Goal: Task Accomplishment & Management: Use online tool/utility

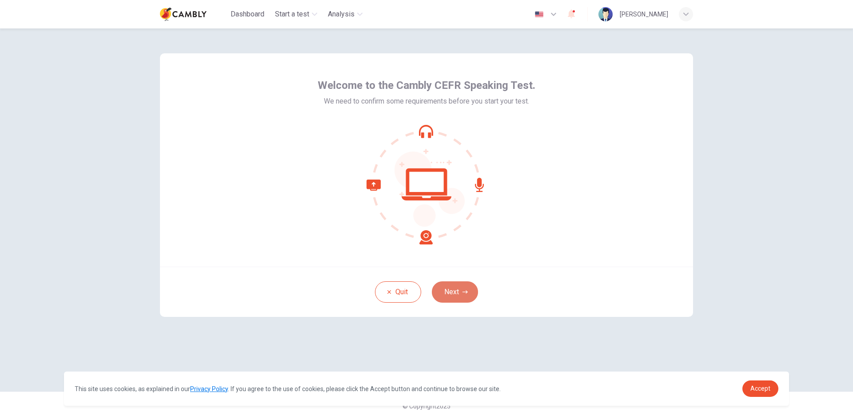
click at [452, 292] on button "Next" at bounding box center [455, 291] width 46 height 21
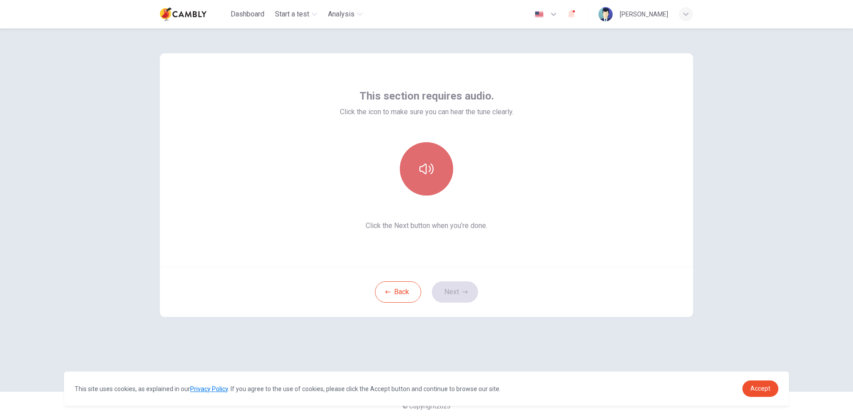
click at [430, 168] on icon "button" at bounding box center [426, 169] width 14 height 11
click at [461, 290] on button "Next" at bounding box center [455, 291] width 46 height 21
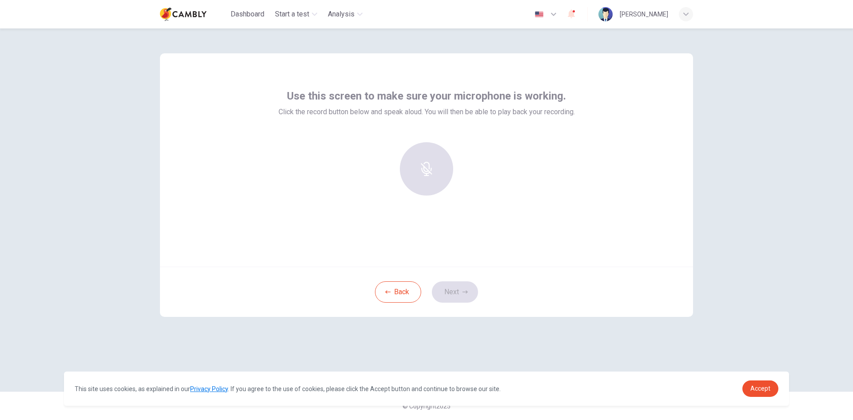
click at [462, 294] on div "Back Next" at bounding box center [426, 292] width 533 height 50
click at [428, 168] on div at bounding box center [427, 168] width 96 height 53
click at [430, 167] on icon "button" at bounding box center [426, 163] width 14 height 14
click at [429, 184] on icon "button" at bounding box center [426, 191] width 10 height 14
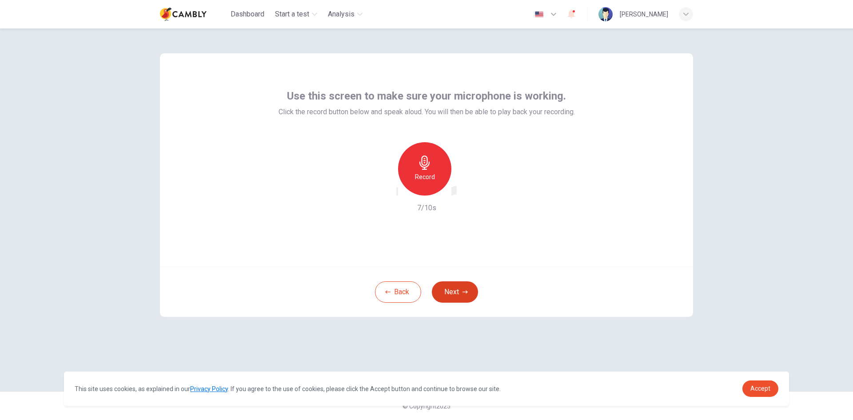
click at [457, 292] on button "Next" at bounding box center [455, 291] width 46 height 21
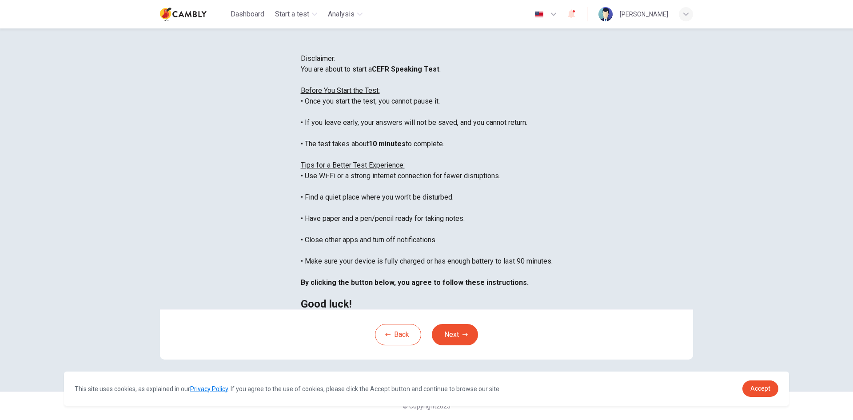
scroll to position [10, 0]
click at [764, 387] on span "Accept" at bounding box center [761, 388] width 20 height 7
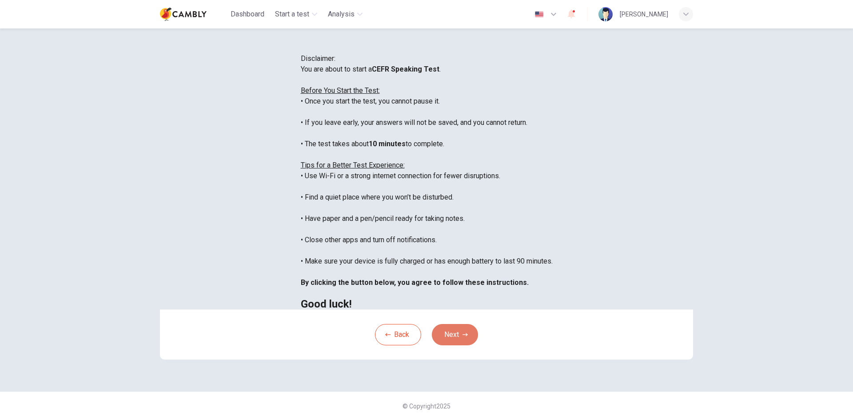
click at [458, 345] on button "Next" at bounding box center [455, 334] width 46 height 21
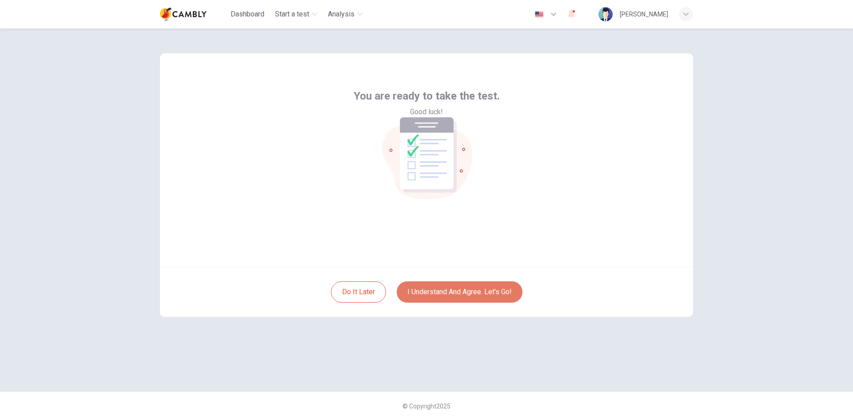
click at [470, 290] on button "I understand and agree. Let’s go!" at bounding box center [460, 291] width 126 height 21
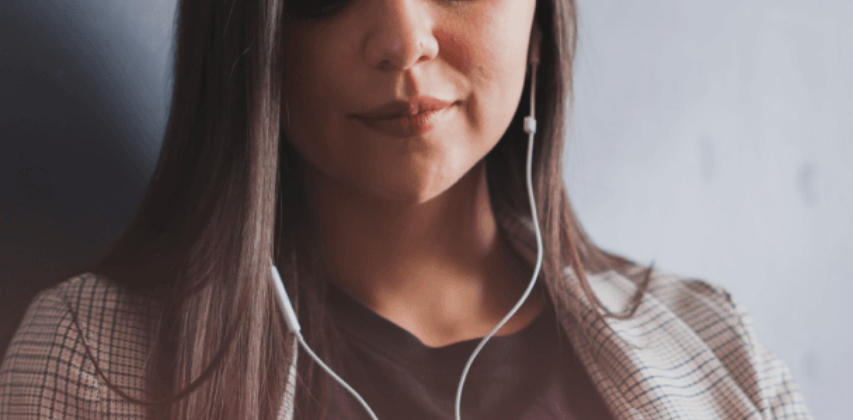
scroll to position [60, 0]
click at [25, 46] on button "Continue" at bounding box center [12, 62] width 25 height 33
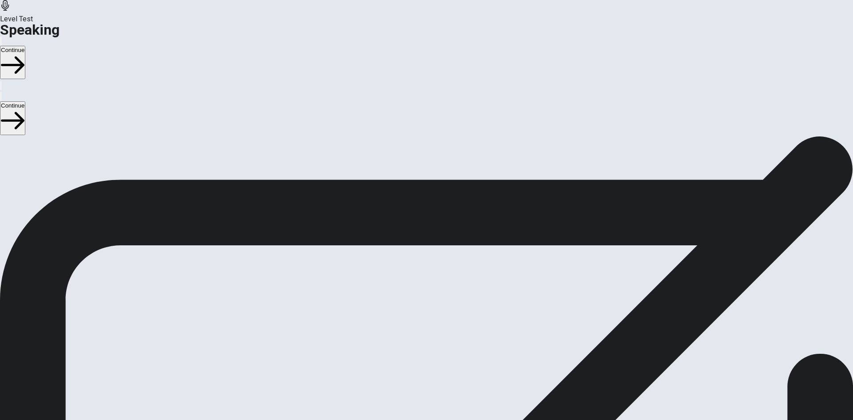
click at [490, 323] on div "Stop Recording" at bounding box center [426, 427] width 127 height 208
click at [425, 260] on icon "Play Audio" at bounding box center [421, 265] width 8 height 11
click at [440, 223] on icon at bounding box center [426, 236] width 27 height 27
click at [425, 260] on icon "Record Again" at bounding box center [419, 265] width 11 height 11
click at [437, 285] on icon at bounding box center [426, 301] width 23 height 32
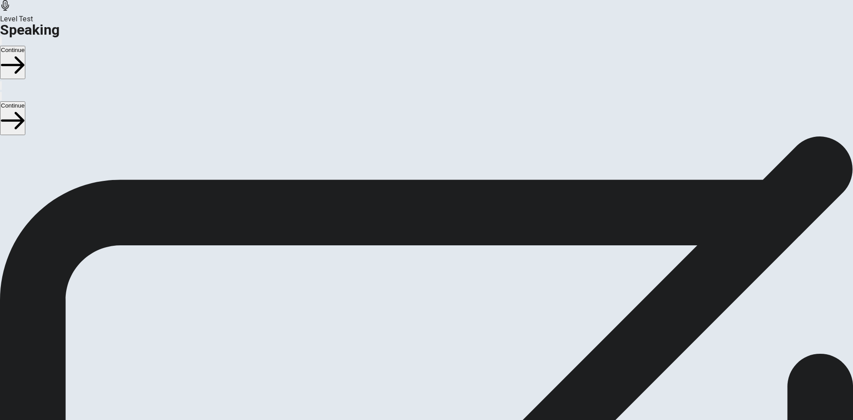
click at [432, 223] on icon at bounding box center [422, 236] width 19 height 27
click at [440, 223] on div at bounding box center [426, 238] width 27 height 30
click at [417, 254] on button "Play Audio" at bounding box center [416, 258] width 2 height 8
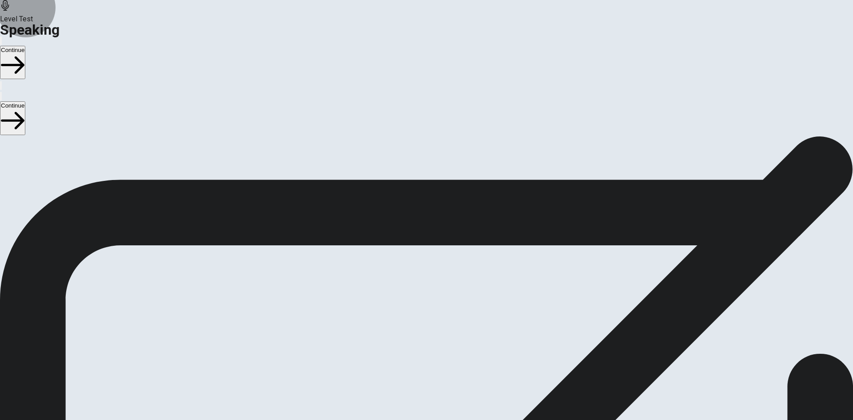
click at [25, 46] on button "Continue" at bounding box center [12, 62] width 25 height 33
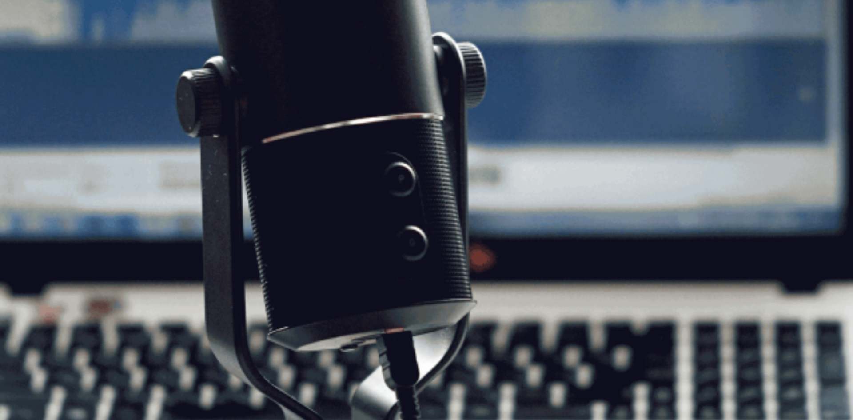
click at [25, 46] on button "Continue" at bounding box center [12, 62] width 25 height 33
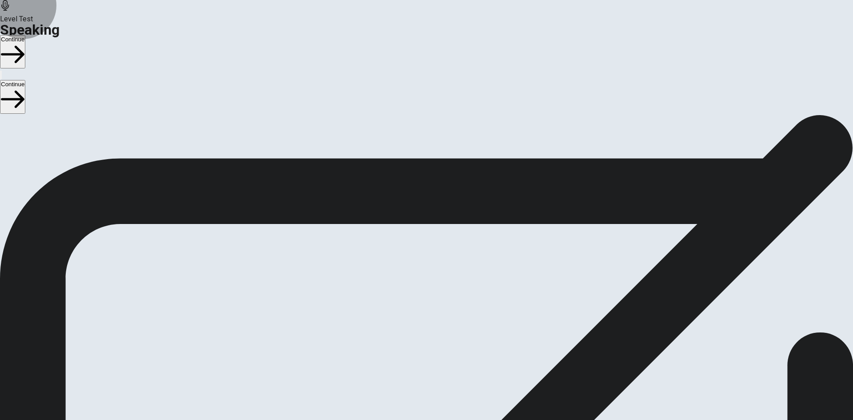
click at [25, 35] on button "Continue" at bounding box center [12, 51] width 25 height 33
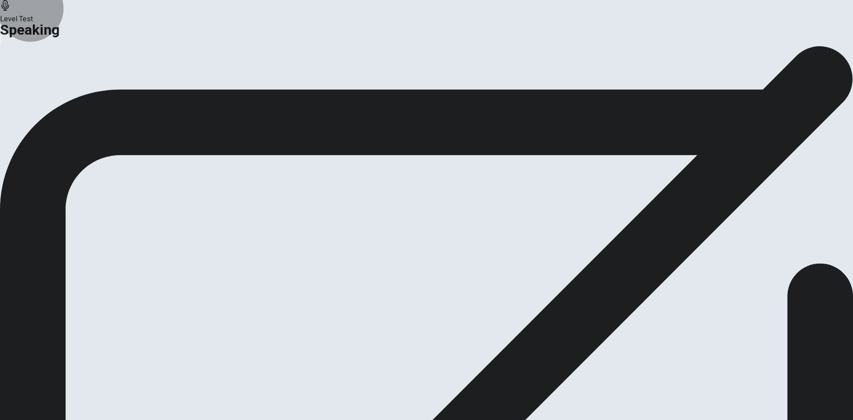
click at [71, 111] on button "Continue" at bounding box center [53, 105] width 36 height 12
